Goal: Task Accomplishment & Management: Complete application form

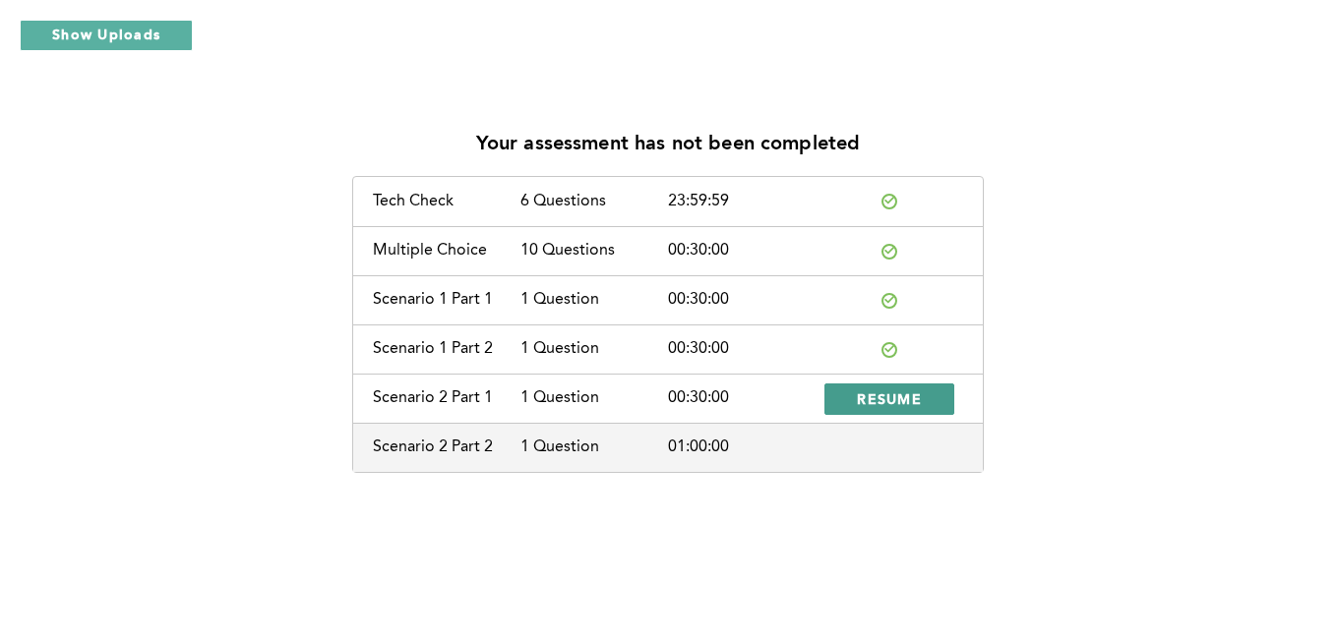
click at [861, 385] on button "RESUME" at bounding box center [889, 399] width 130 height 31
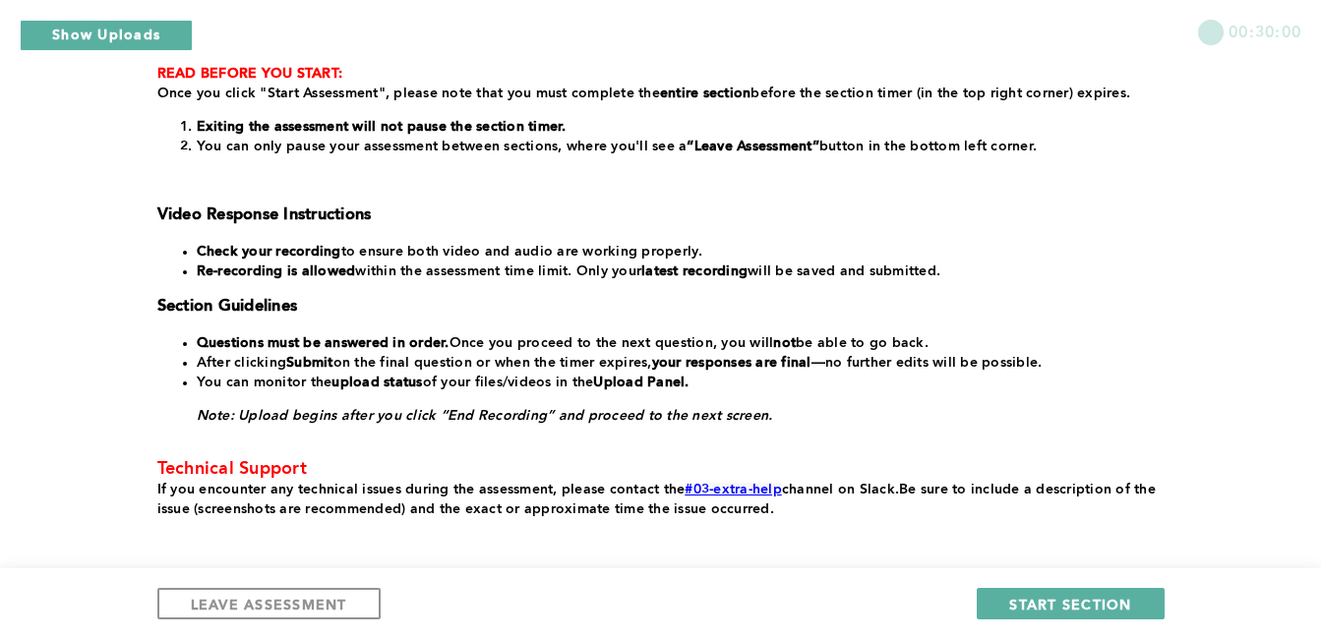
scroll to position [432, 0]
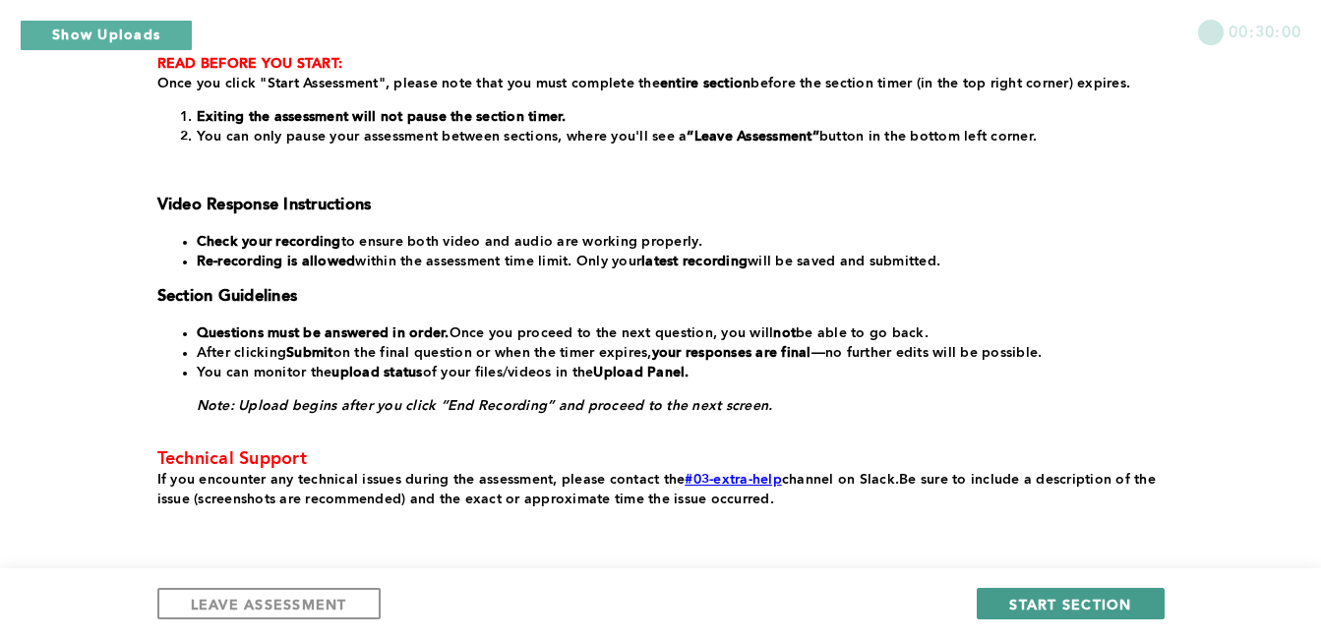
click at [1009, 606] on button "START SECTION" at bounding box center [1070, 603] width 187 height 31
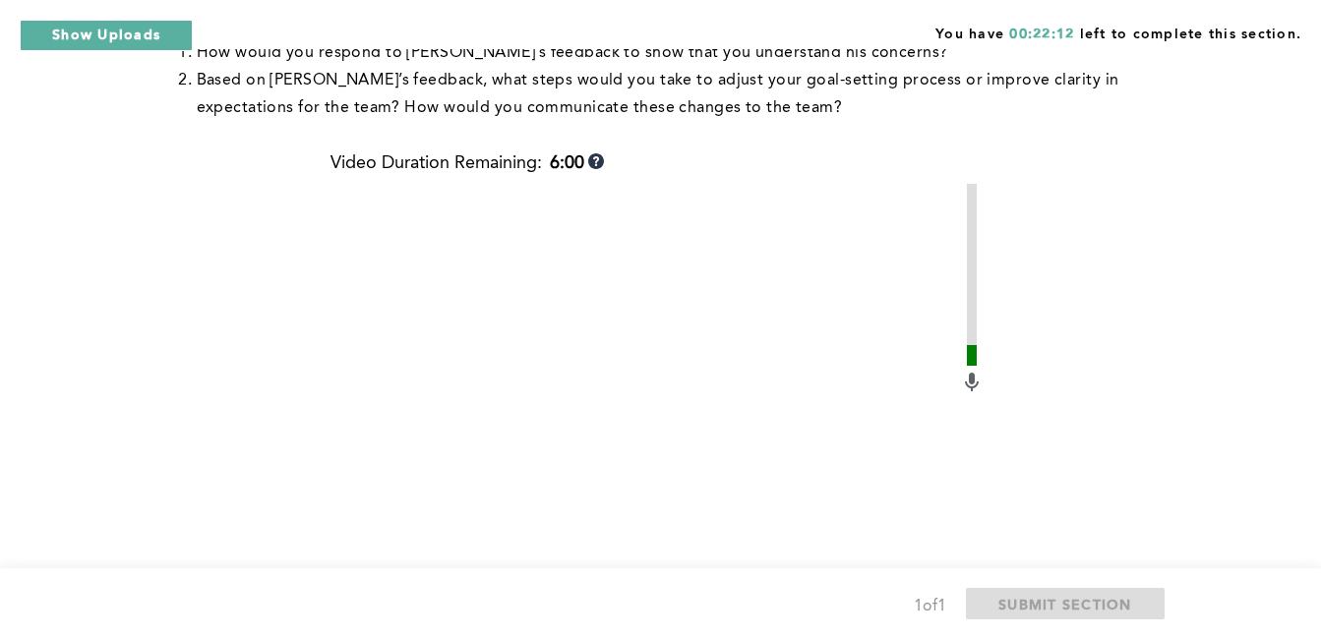
scroll to position [805, 0]
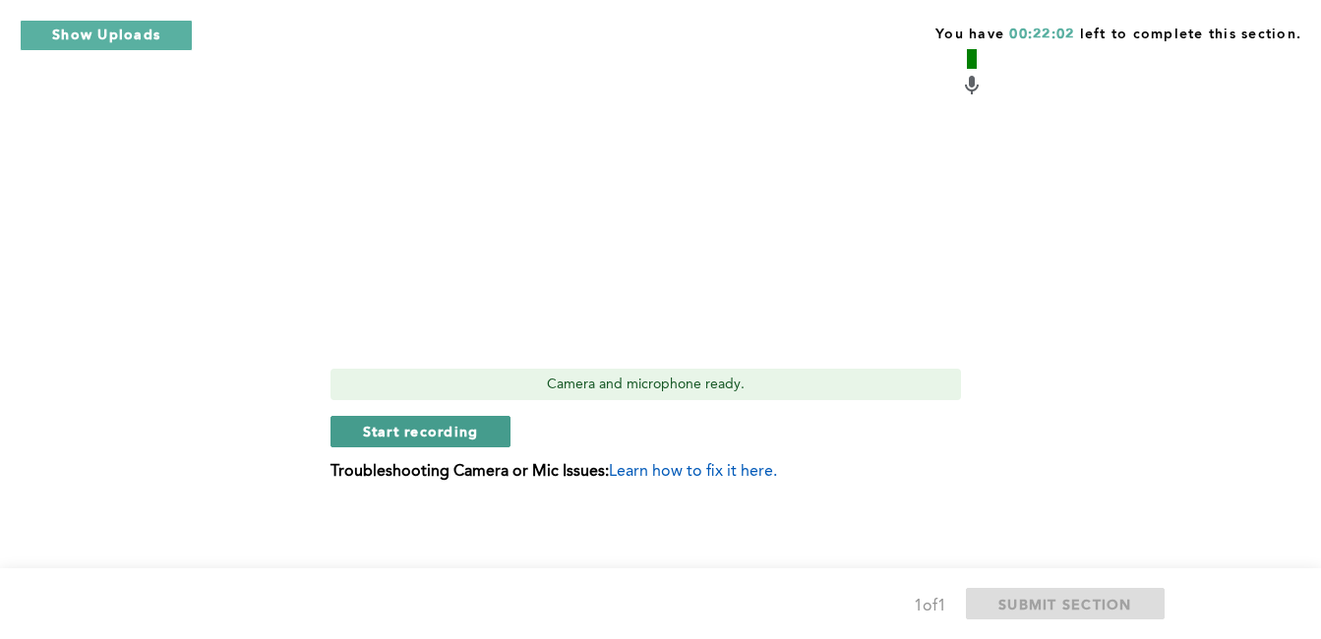
click at [378, 435] on span "Start recording" at bounding box center [421, 431] width 116 height 19
click at [455, 437] on span "Stop recording" at bounding box center [420, 431] width 115 height 19
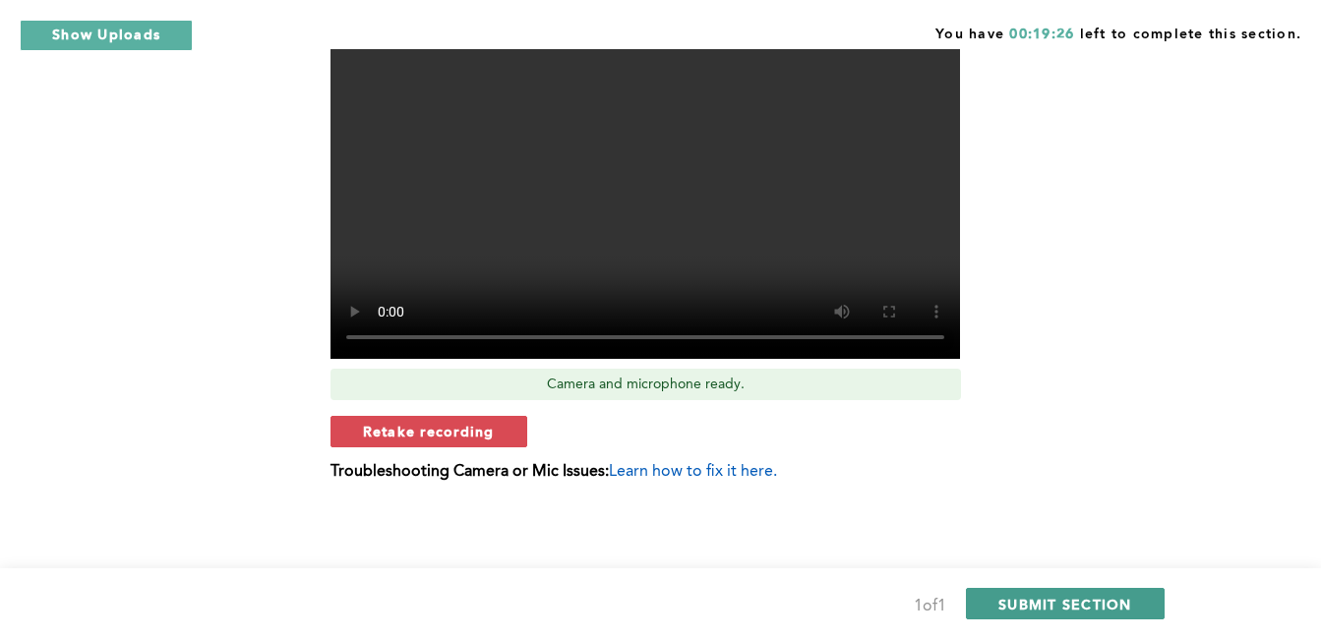
click at [1100, 599] on span "SUBMIT SECTION" at bounding box center [1065, 604] width 134 height 19
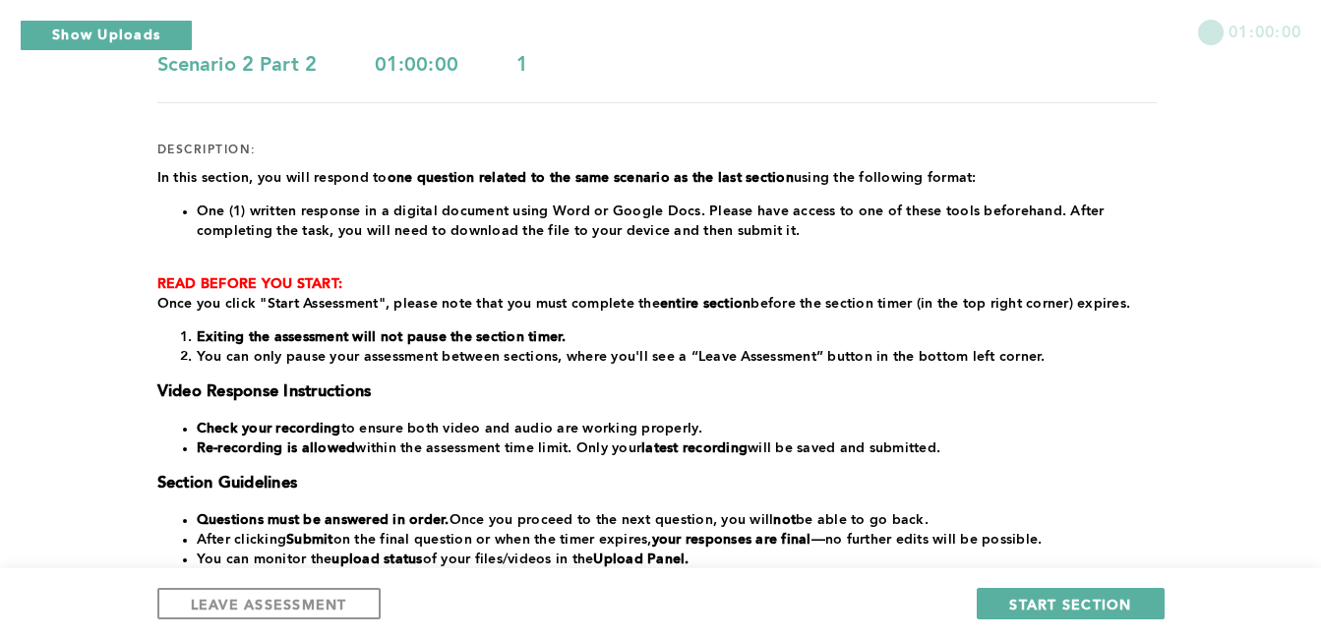
scroll to position [190, 0]
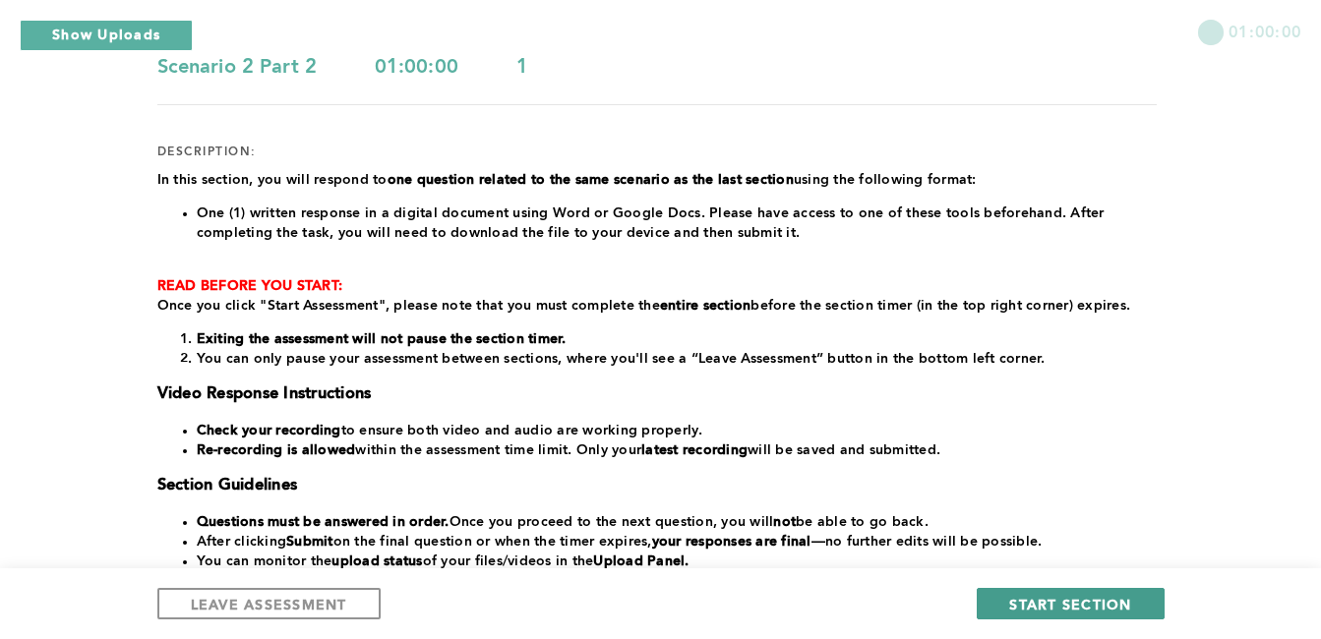
click at [1047, 613] on span "START SECTION" at bounding box center [1070, 604] width 122 height 19
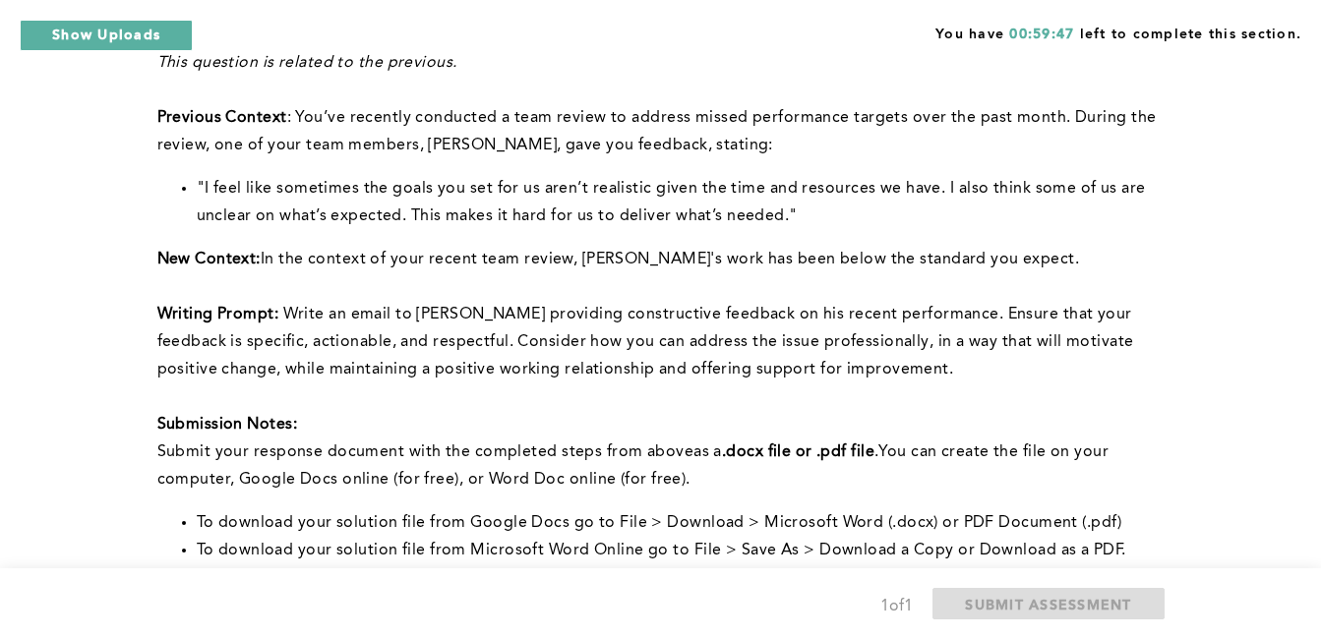
scroll to position [156, 0]
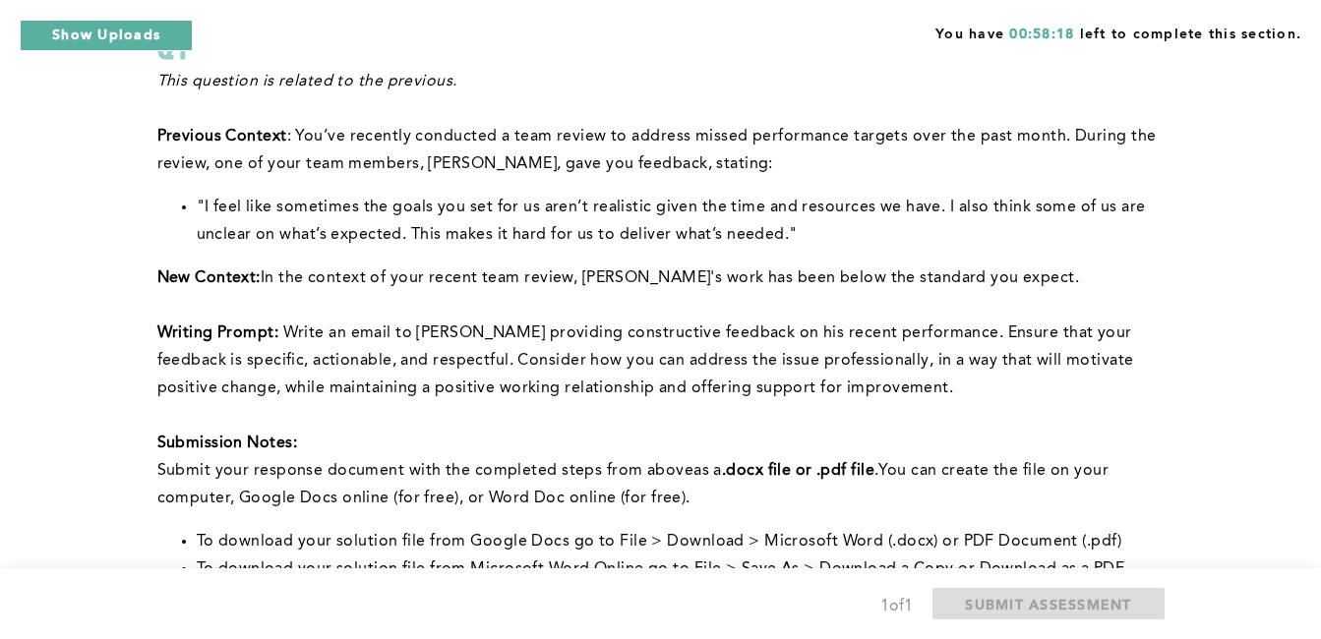
click at [1023, 159] on p "Previous Context : You’ve recently conducted a team review to address missed pe…" at bounding box center [656, 150] width 999 height 55
click at [1272, 427] on div "You have 00:37:41 left to complete this section. Q1 This question is related to…" at bounding box center [660, 427] width 1321 height 1166
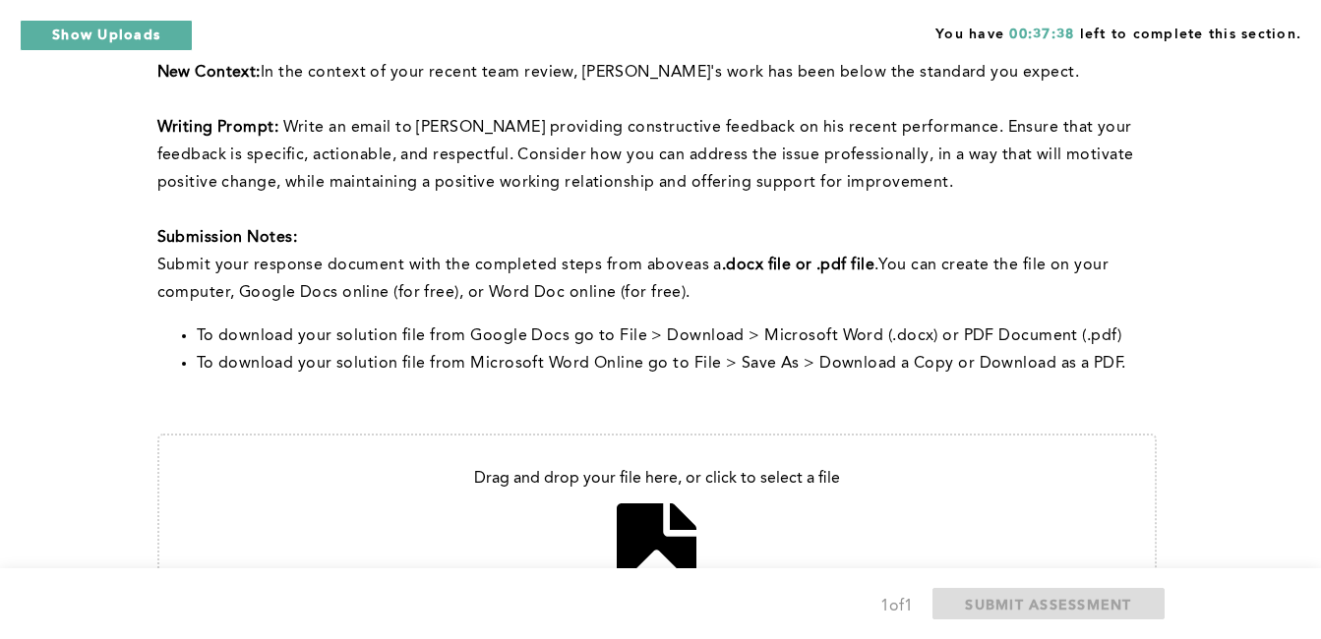
scroll to position [526, 0]
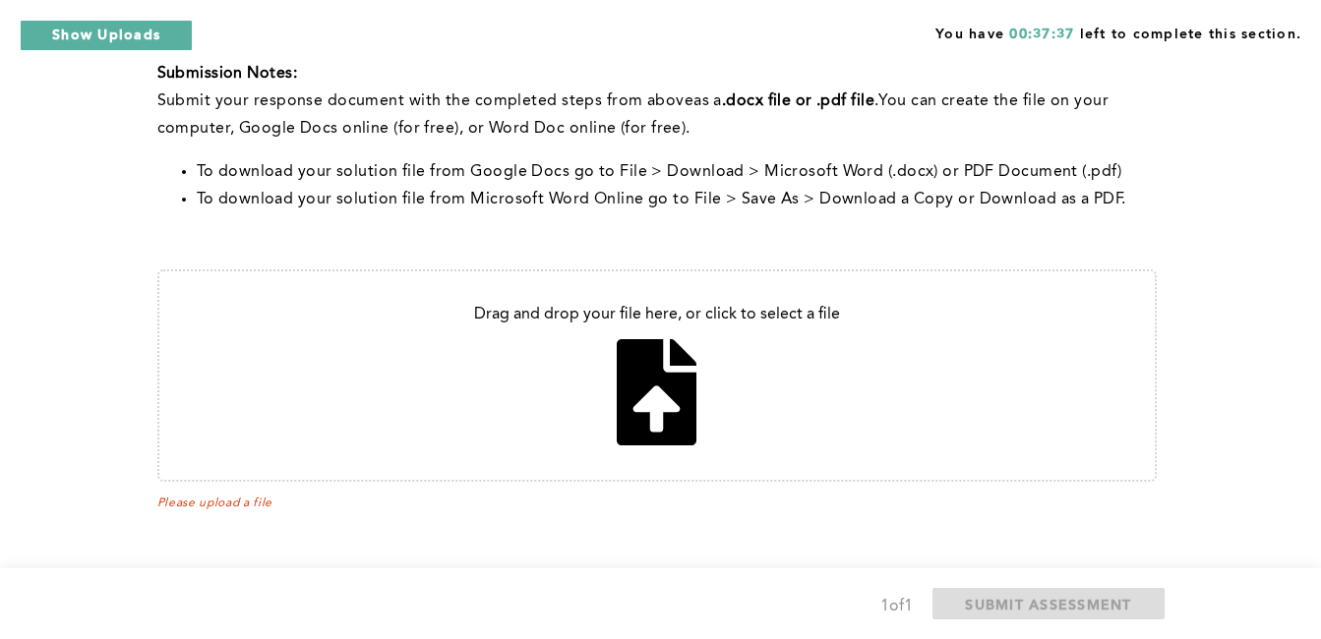
click at [663, 381] on input "file" at bounding box center [657, 376] width 996 height 209
type input "C:\fakepath\alex feedback .docx"
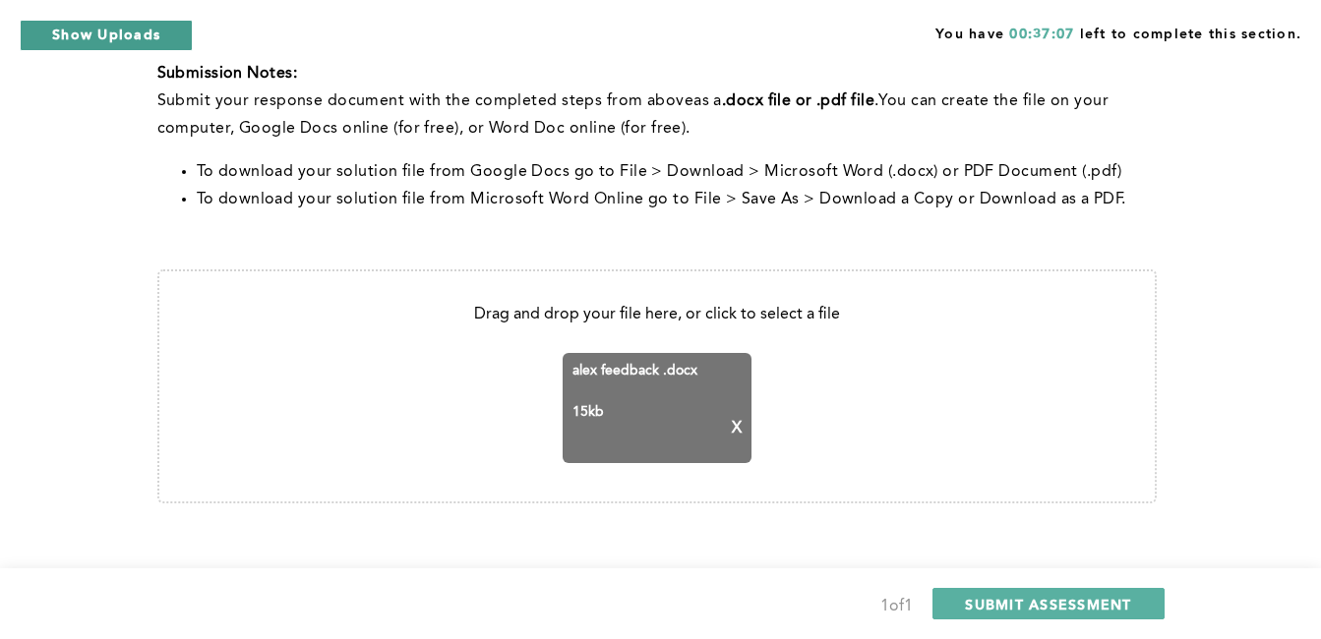
click at [161, 47] on button "Show Uploads" at bounding box center [106, 35] width 173 height 31
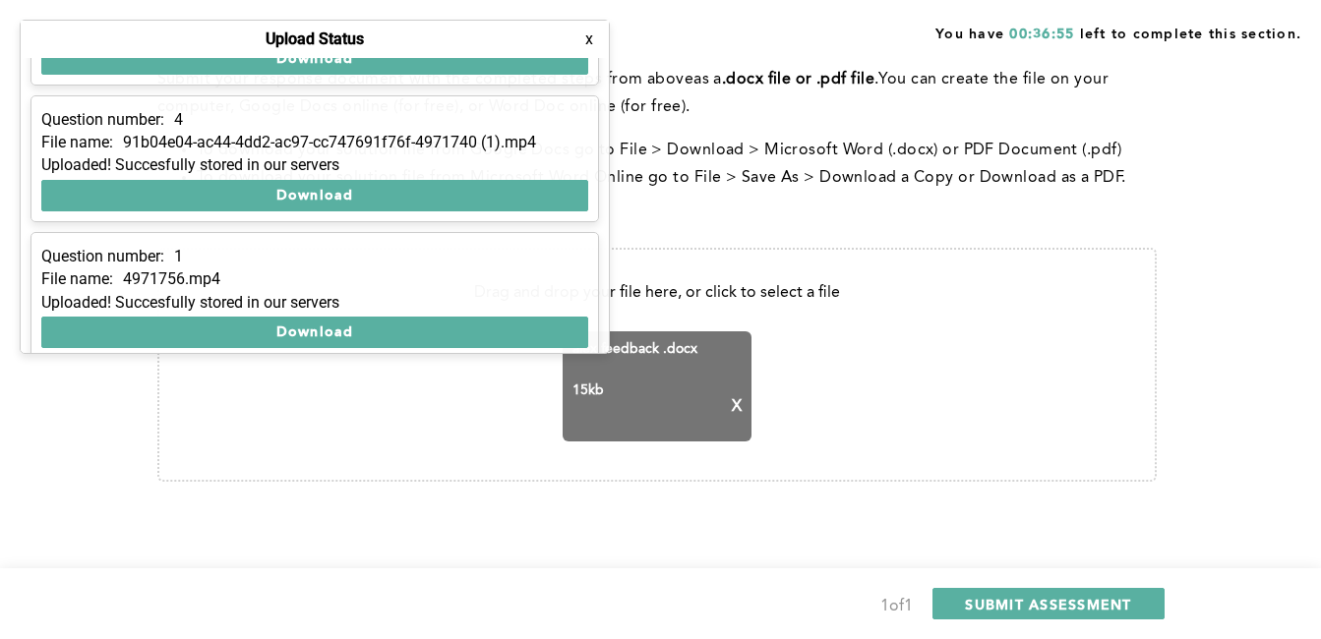
scroll to position [93, 0]
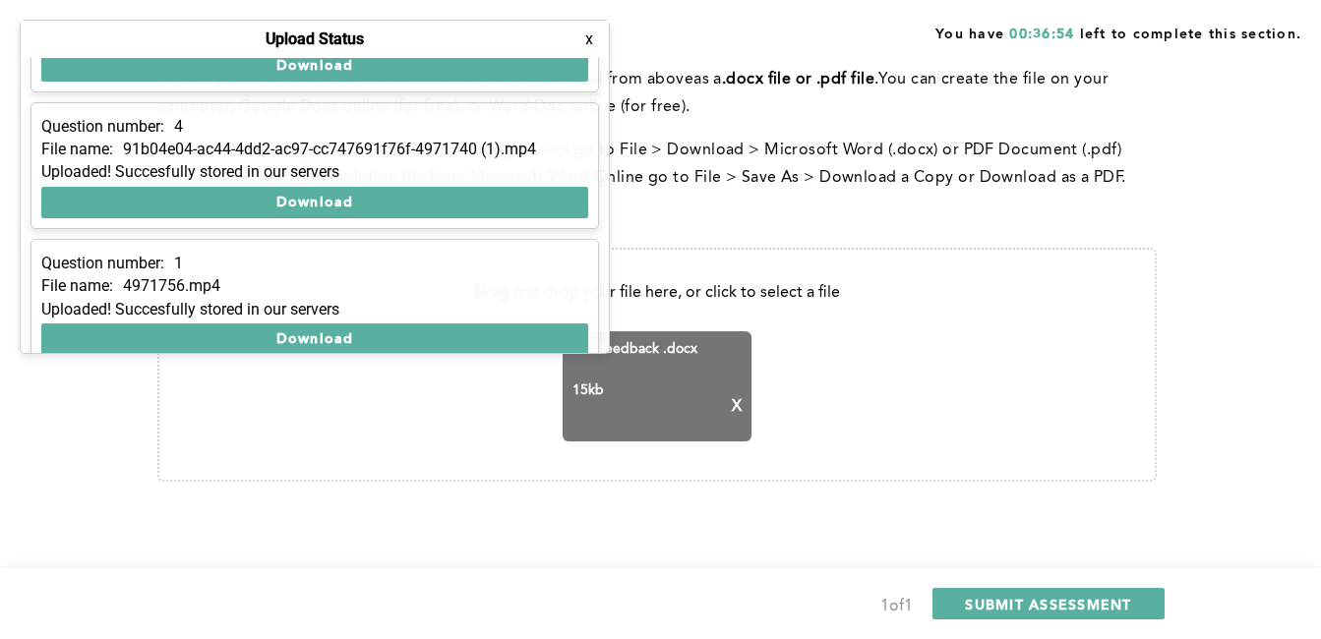
click at [1218, 194] on div "You have 00:36:54 left to complete this section. Q1 This question is related to…" at bounding box center [660, 45] width 1321 height 1187
click at [1124, 614] on button "SUBMIT ASSESSMENT" at bounding box center [1048, 603] width 231 height 31
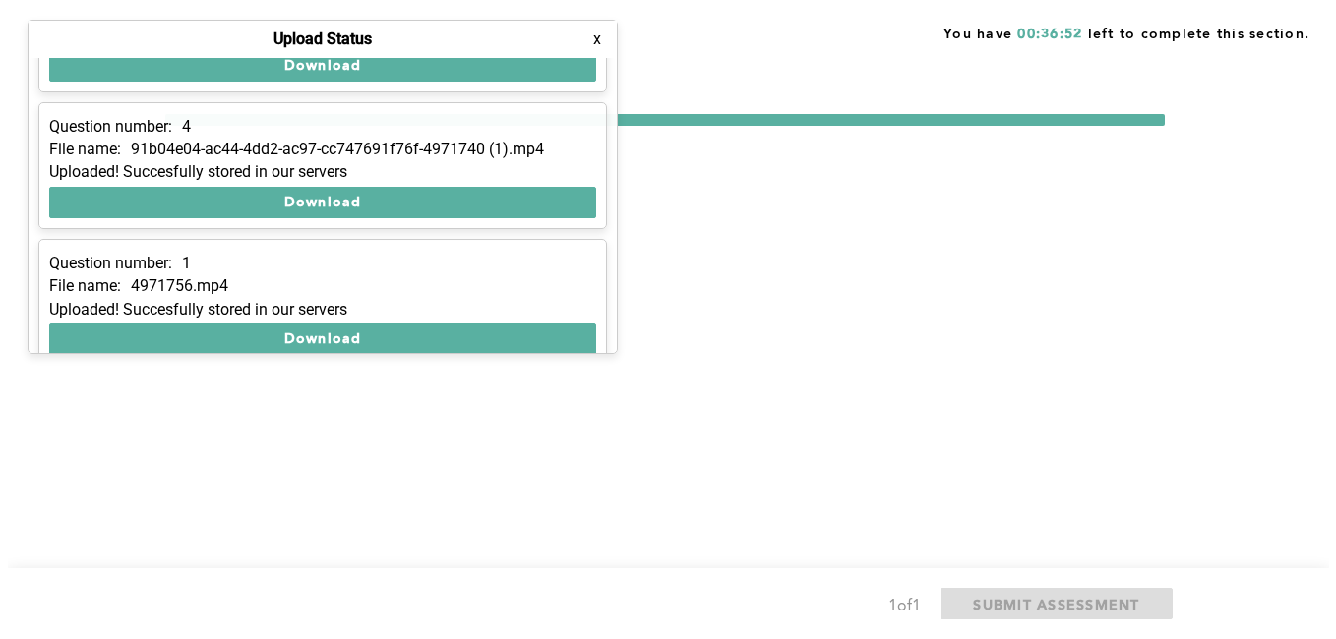
scroll to position [0, 0]
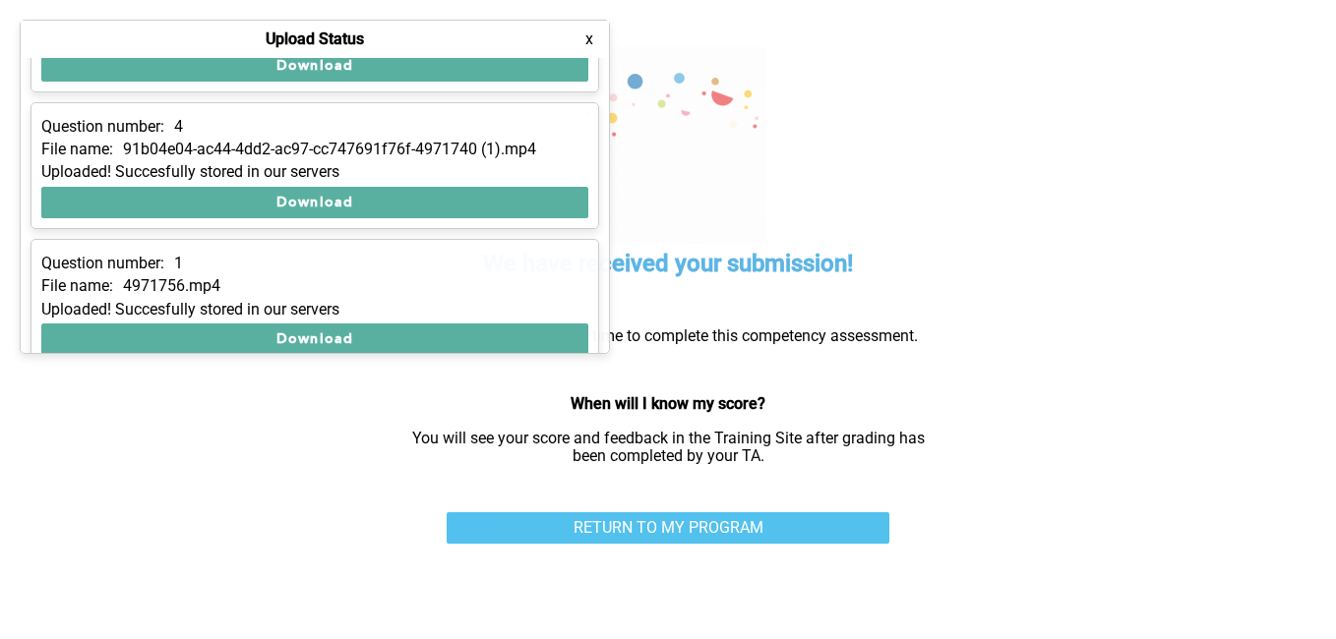
click at [652, 526] on link "RETURN TO MY PROGRAM" at bounding box center [668, 528] width 443 height 31
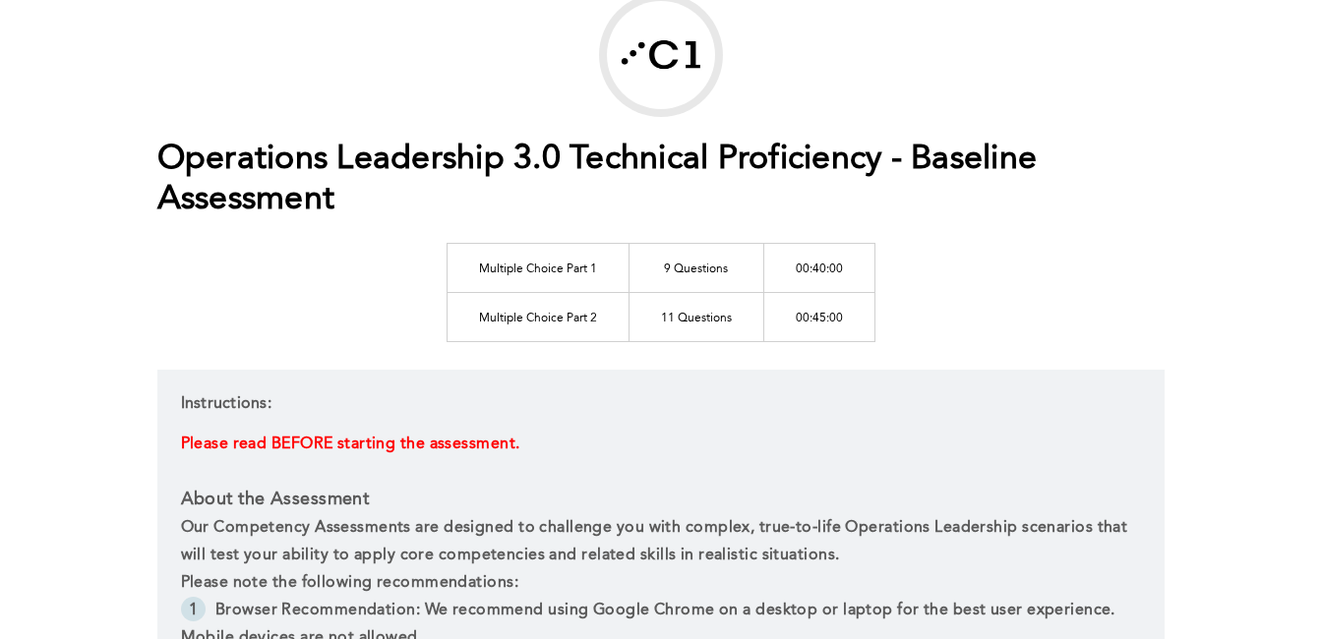
scroll to position [58, 0]
